Goal: Find specific page/section: Find specific page/section

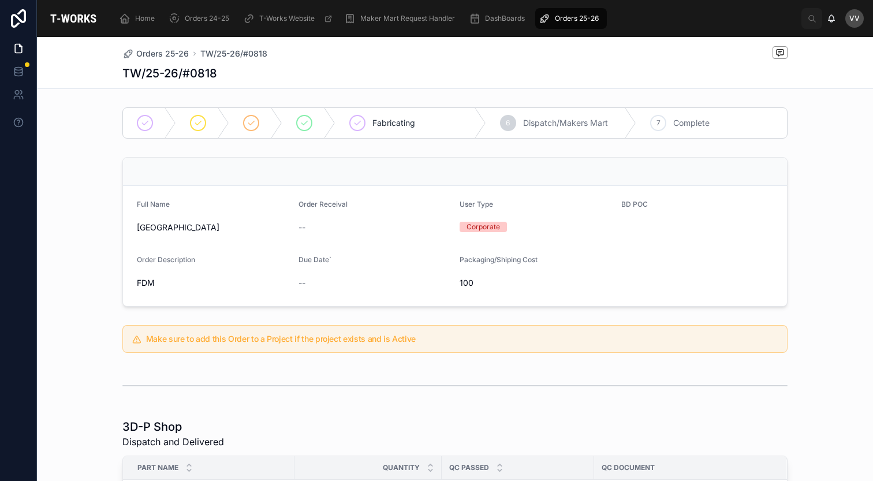
click at [168, 56] on span "Orders 25-26" at bounding box center [162, 54] width 53 height 12
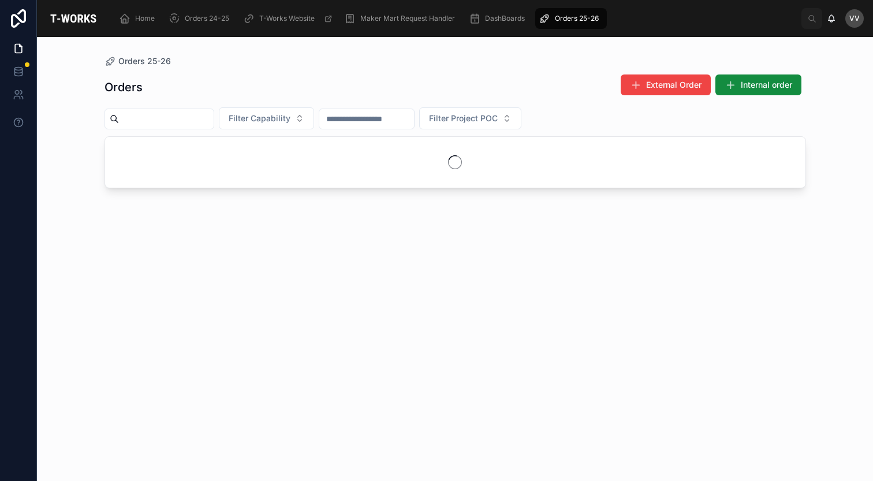
click at [157, 118] on input "text" at bounding box center [166, 119] width 95 height 16
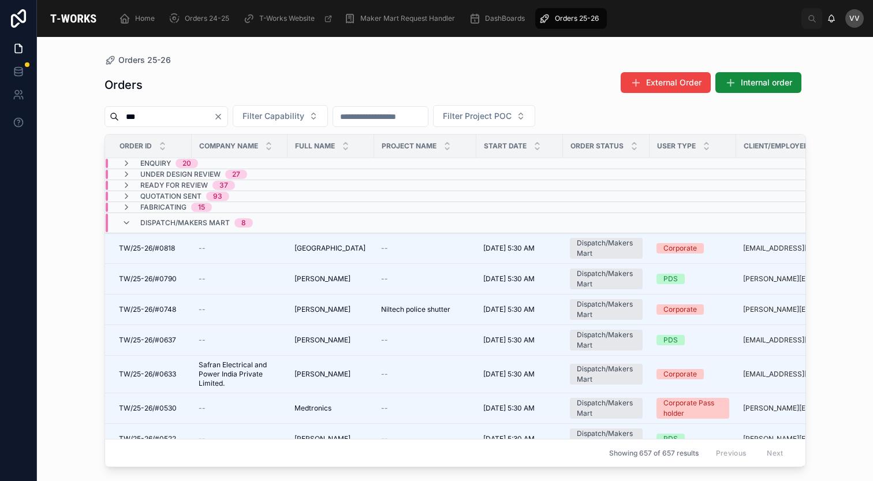
type input "***"
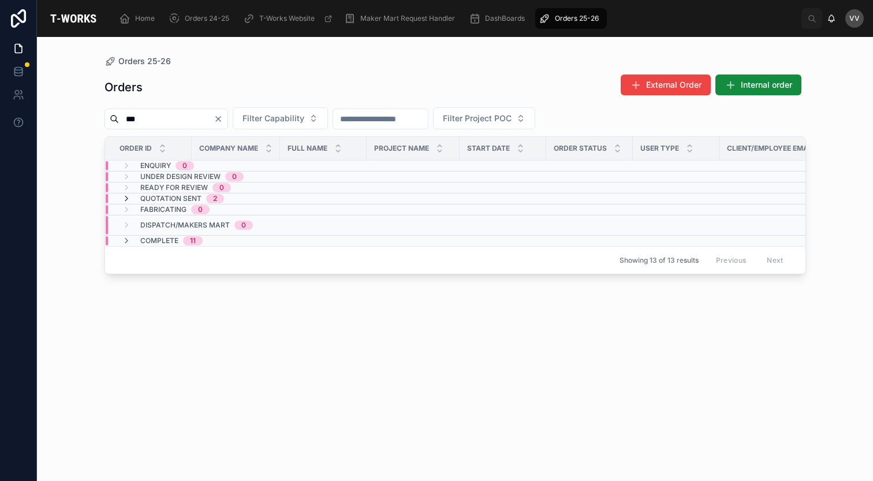
click at [123, 198] on icon at bounding box center [126, 198] width 9 height 9
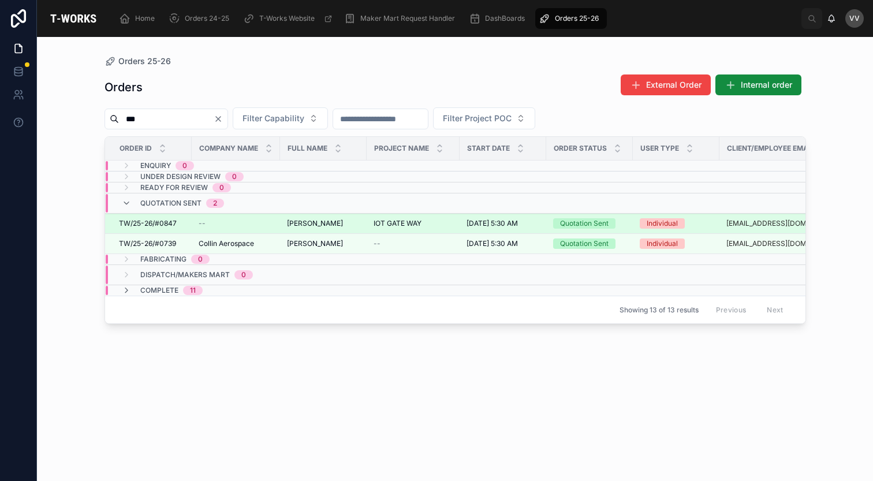
click at [143, 224] on span "TW/25-26/#0847" at bounding box center [148, 223] width 58 height 9
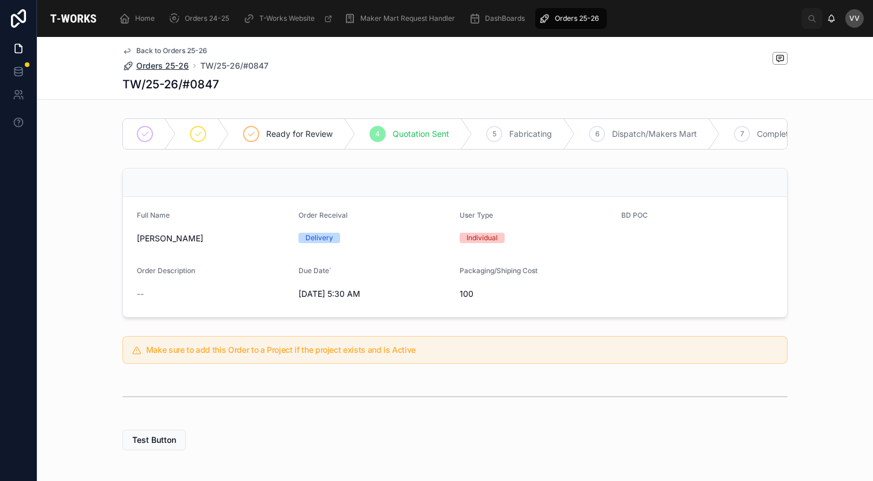
click at [166, 68] on span "Orders 25-26" at bounding box center [162, 66] width 53 height 12
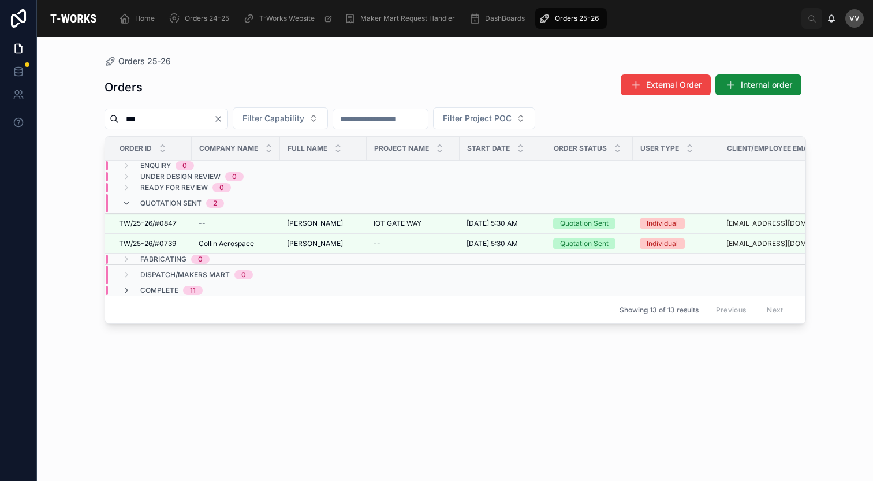
click at [170, 125] on input "***" at bounding box center [166, 119] width 95 height 16
type input "***"
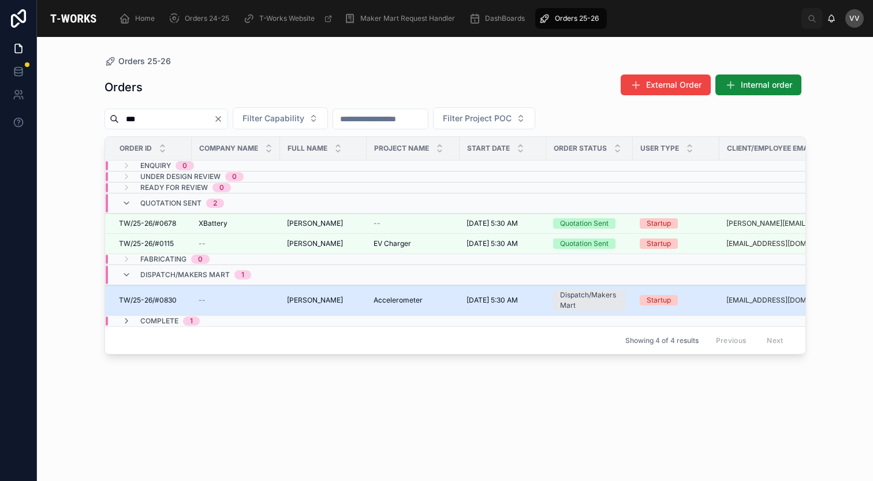
click at [166, 299] on span "TW/25-26/#0830" at bounding box center [148, 300] width 58 height 9
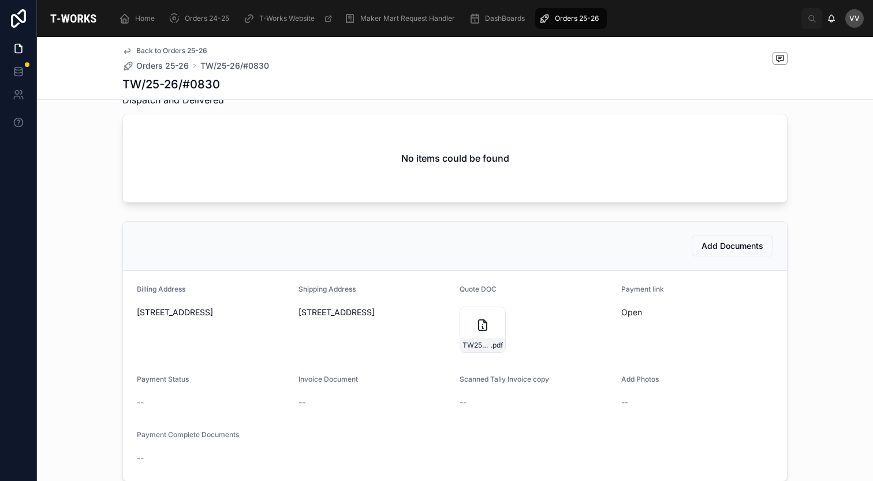
scroll to position [481, 0]
click at [480, 322] on icon at bounding box center [483, 324] width 14 height 14
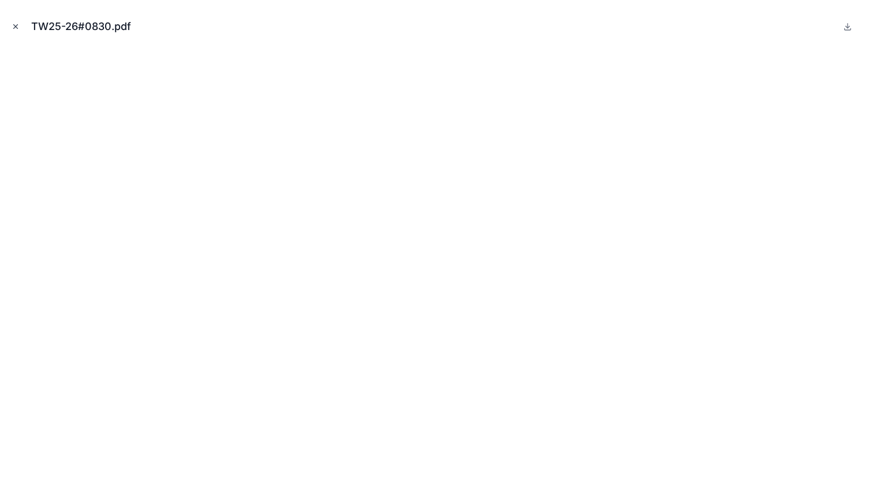
click at [15, 26] on icon "Close modal" at bounding box center [16, 27] width 4 height 4
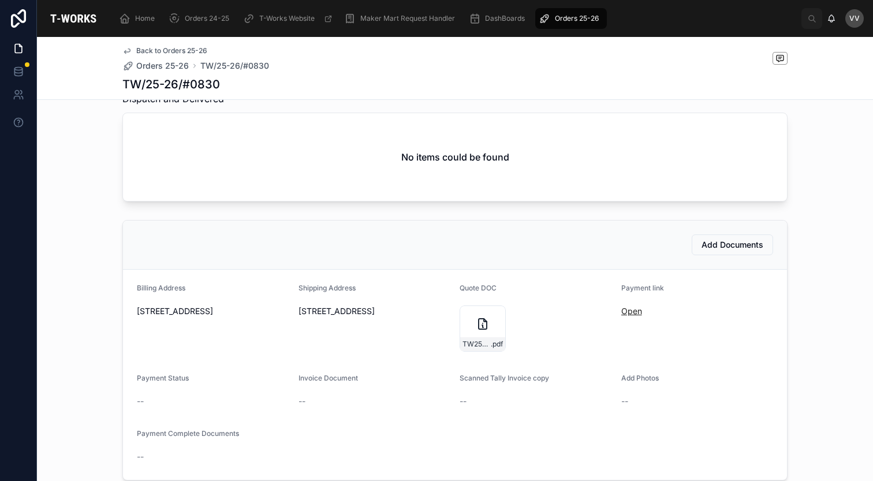
click at [637, 308] on link "Open" at bounding box center [632, 311] width 21 height 10
click at [174, 64] on span "Orders 25-26" at bounding box center [162, 66] width 53 height 12
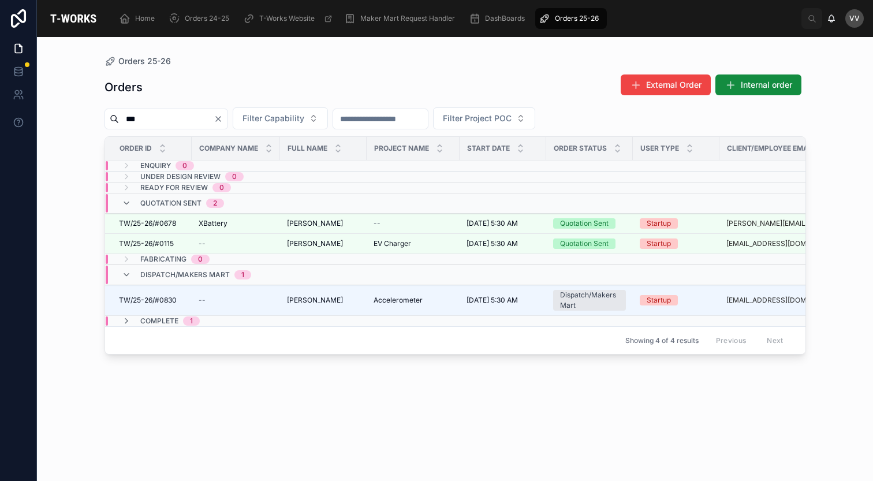
click at [221, 121] on icon "Clear" at bounding box center [218, 119] width 5 height 5
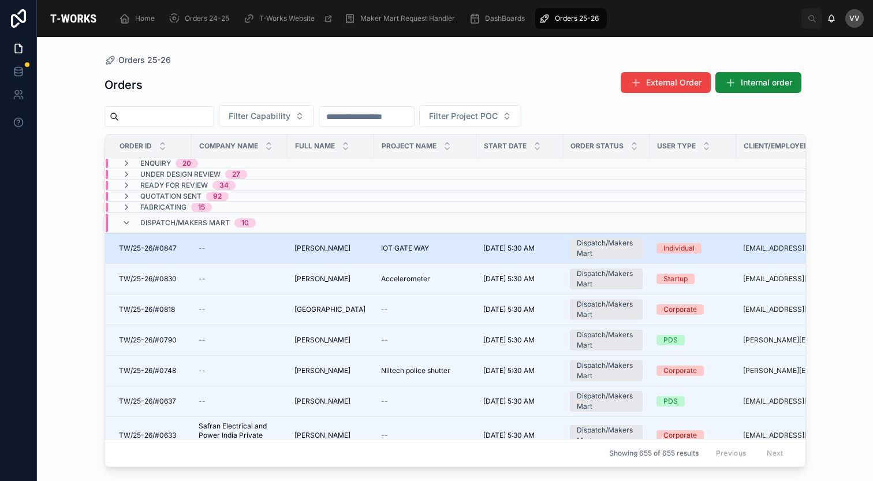
click at [170, 249] on span "TW/25-26/#0847" at bounding box center [148, 248] width 58 height 9
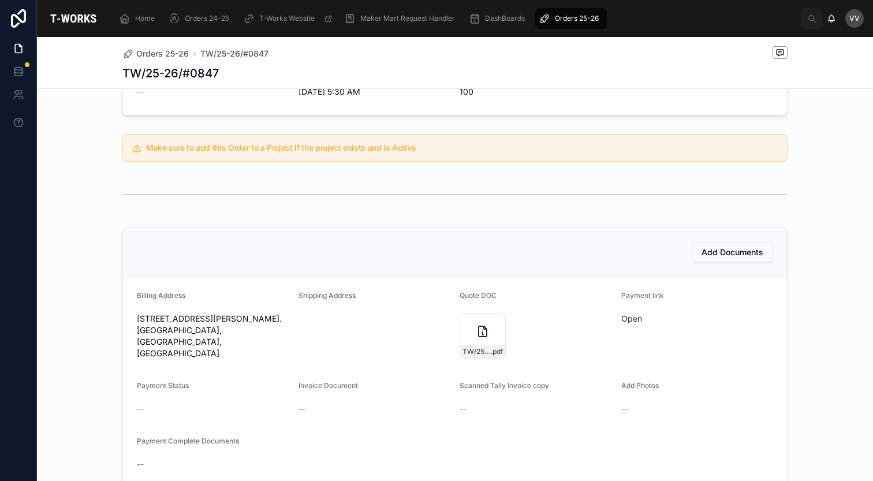
scroll to position [194, 0]
click at [630, 318] on link "Open" at bounding box center [632, 316] width 21 height 10
